Goal: Transaction & Acquisition: Purchase product/service

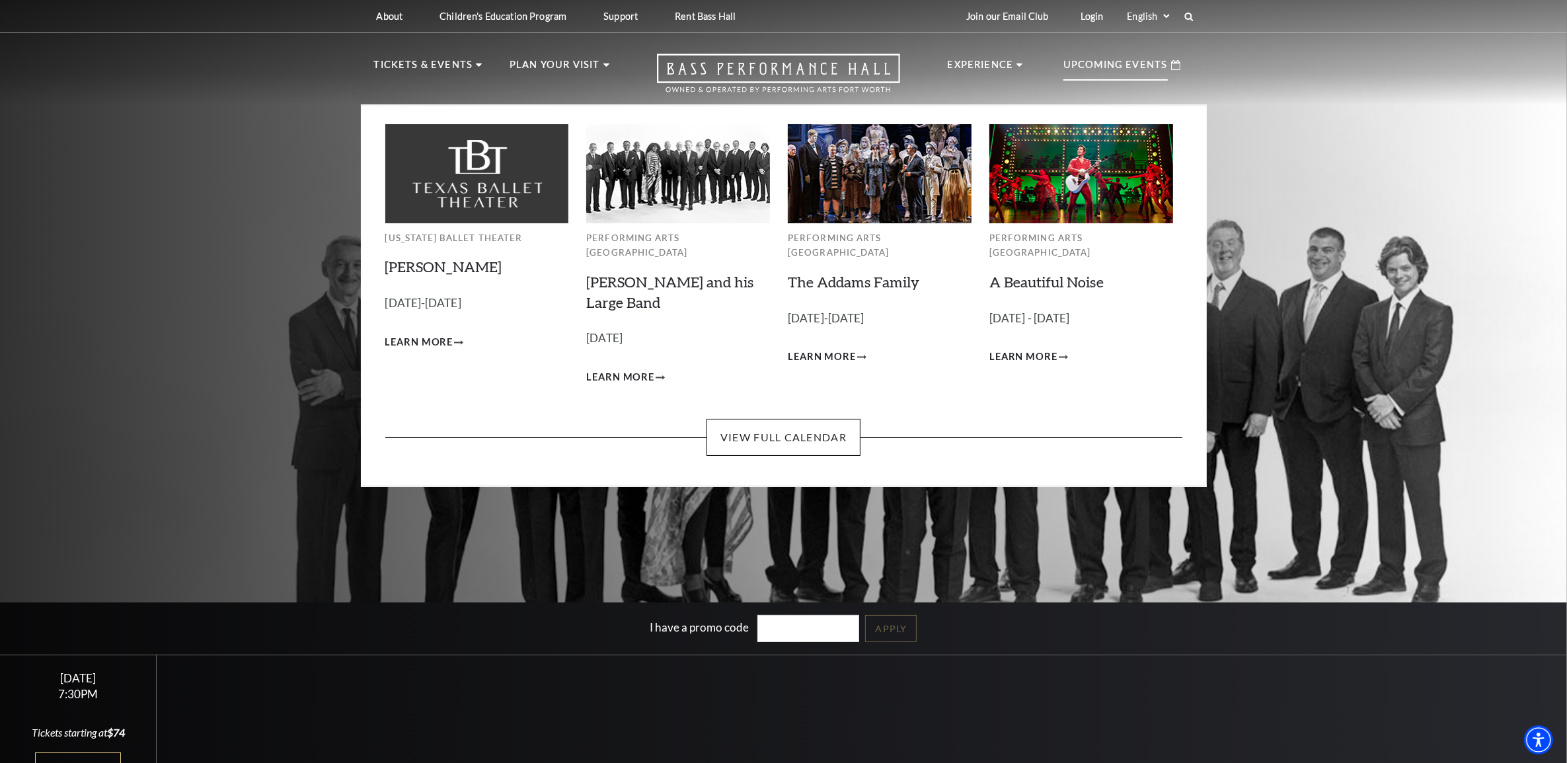
click at [1127, 69] on p "Upcoming Events" at bounding box center [1115, 69] width 104 height 24
click at [665, 273] on link "[PERSON_NAME] and his Large Band" at bounding box center [669, 292] width 167 height 38
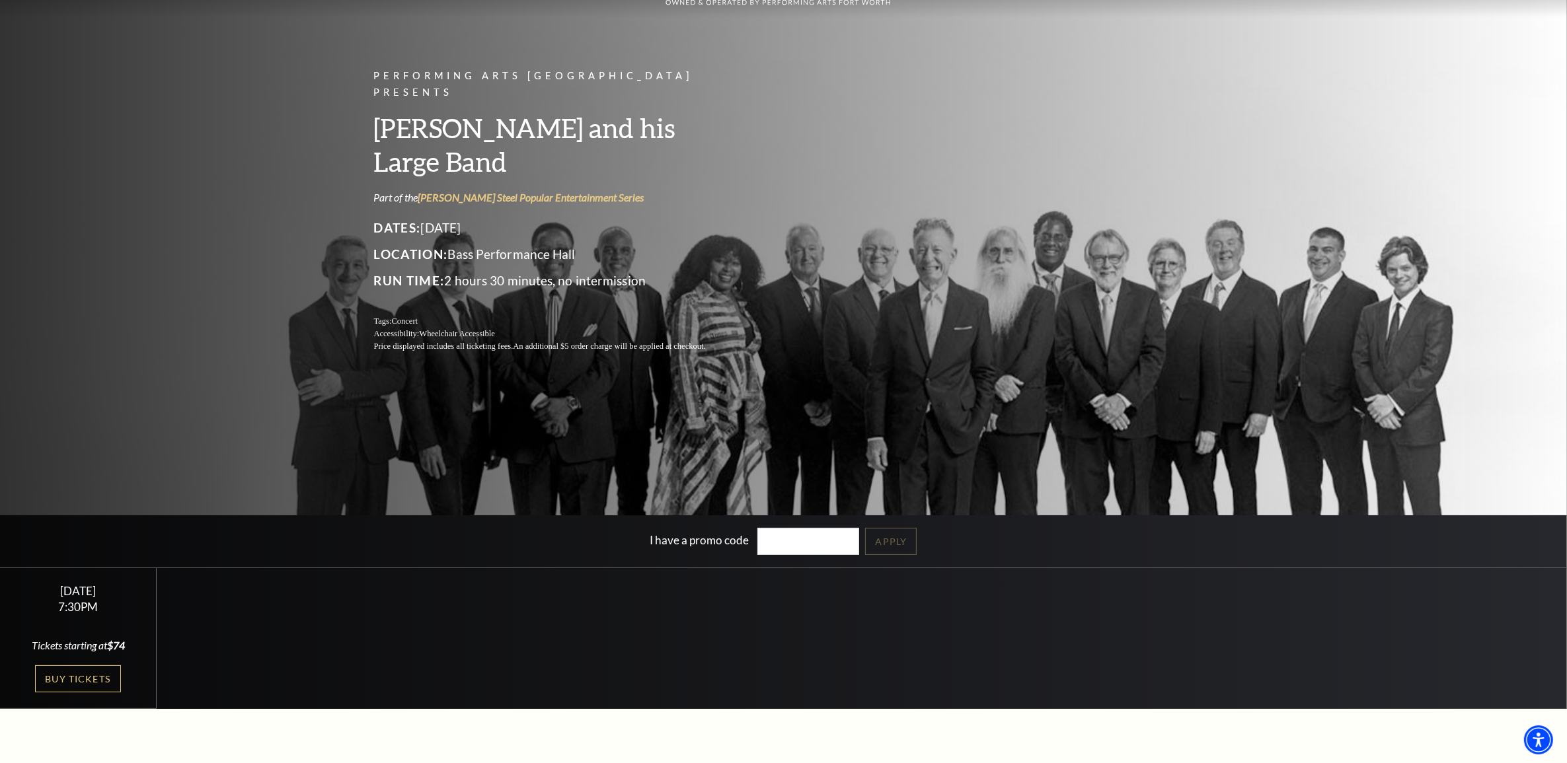
scroll to position [248, 0]
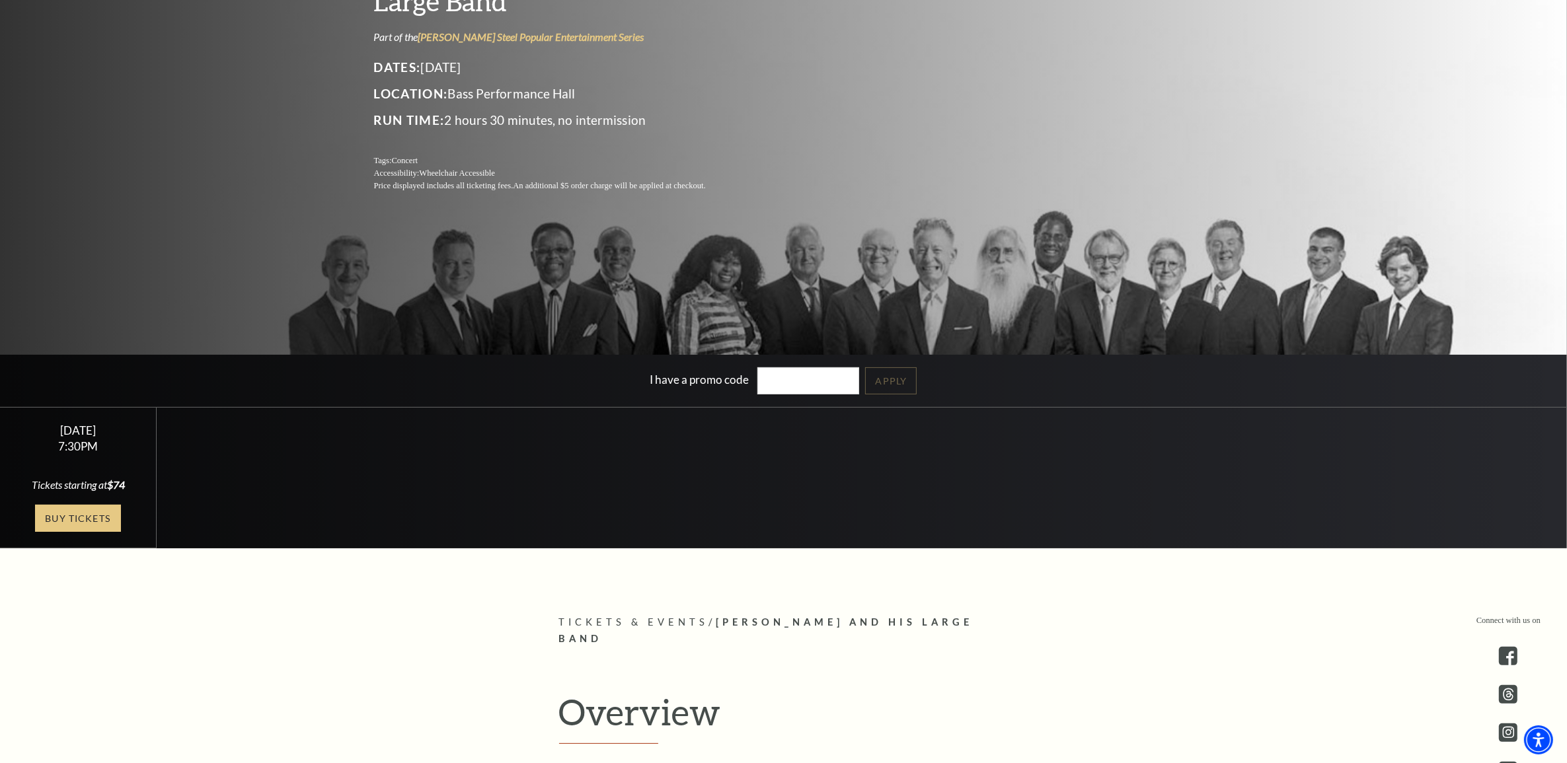
click at [87, 517] on link "Buy Tickets" at bounding box center [78, 518] width 86 height 27
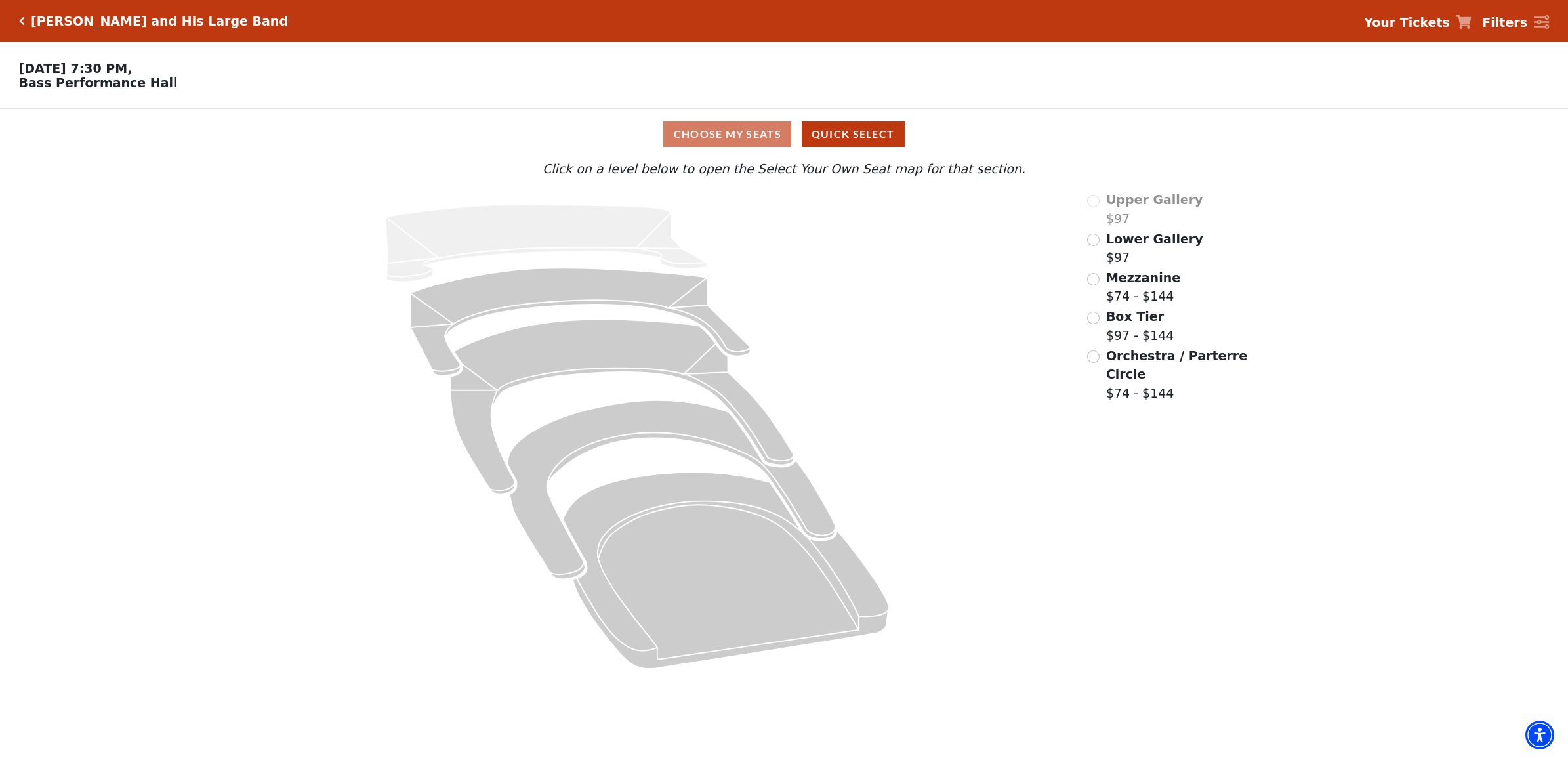
click at [1130, 358] on span "Orchestra / Parterre Circle" at bounding box center [1177, 366] width 141 height 34
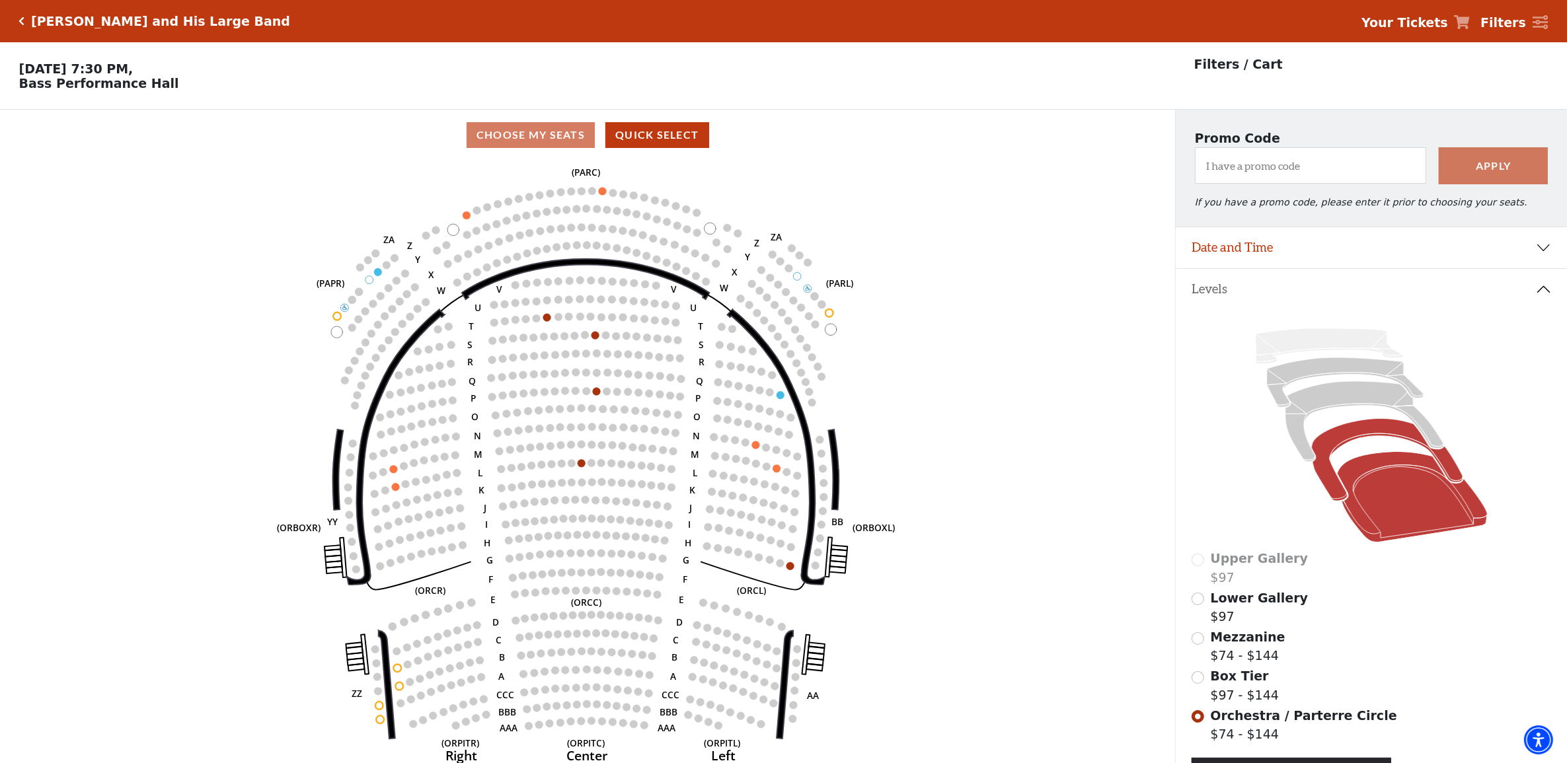
click at [1373, 436] on icon at bounding box center [1387, 460] width 151 height 83
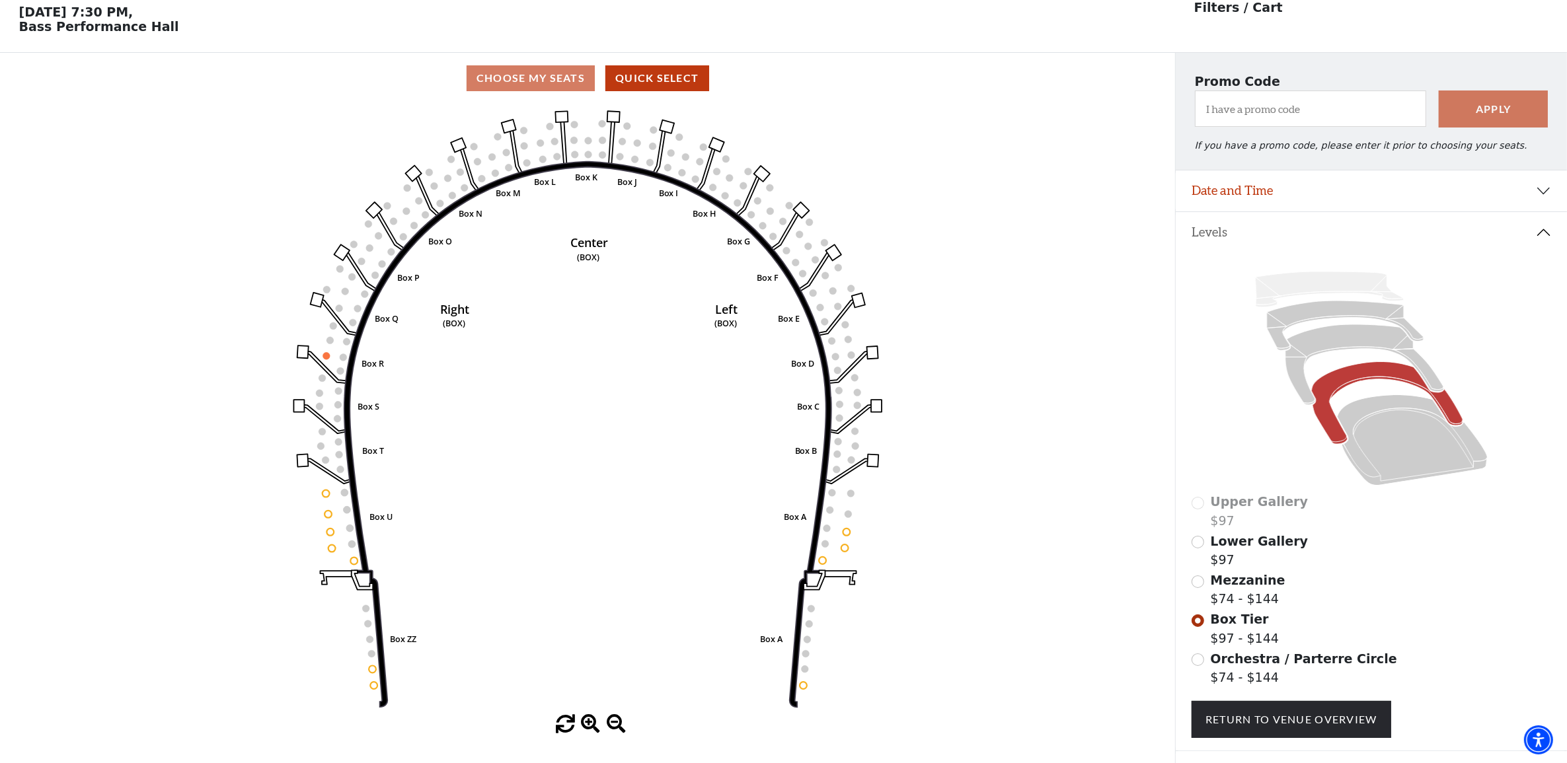
scroll to position [61, 0]
